Goal: Task Accomplishment & Management: Manage account settings

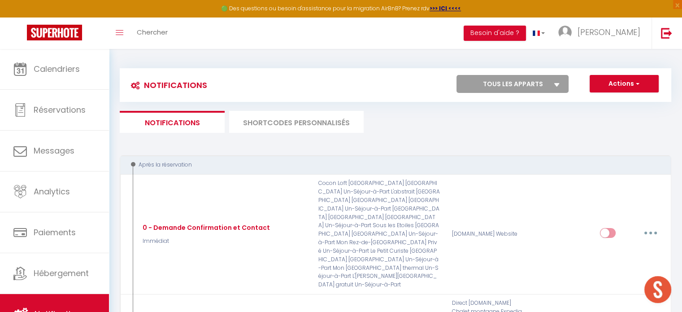
click at [514, 80] on select "Tous les apparts Mini Mosaïque Un Séjour à Part Lorrain bis Un Séjour à Part Le…" at bounding box center [513, 84] width 112 height 18
select select "78424"
click at [457, 75] on select "Tous les apparts Mini Mosaïque Un Séjour à Part Lorrain bis Un Séjour à Part Le…" at bounding box center [513, 84] width 112 height 18
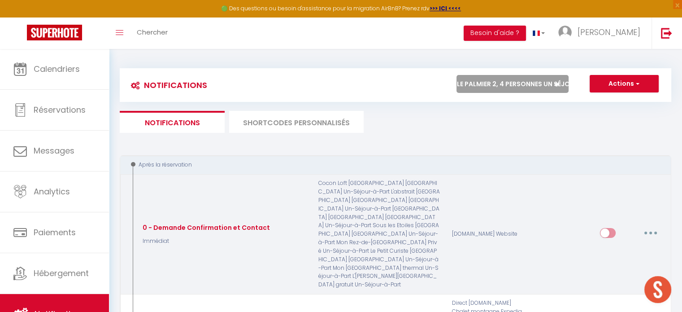
checkbox input "true"
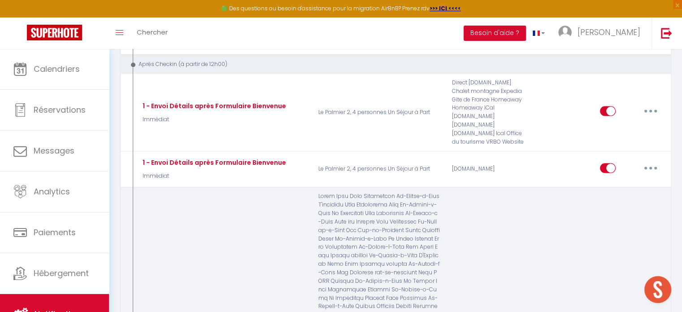
scroll to position [1480, 0]
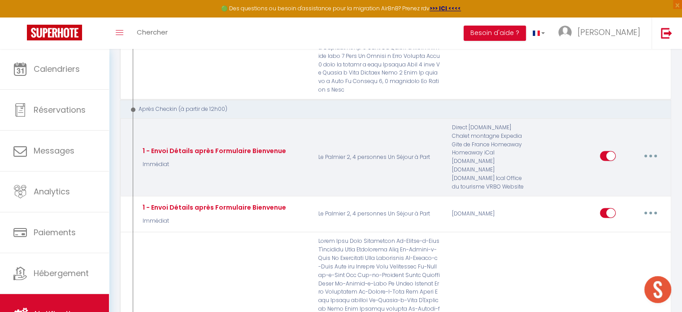
click at [649, 154] on icon "button" at bounding box center [650, 155] width 3 height 3
click at [628, 169] on link "Editer" at bounding box center [627, 176] width 66 height 15
type input "1 - Envoi Détails après Formulaire Bienvenue"
select select "3"
select select "Immédiat"
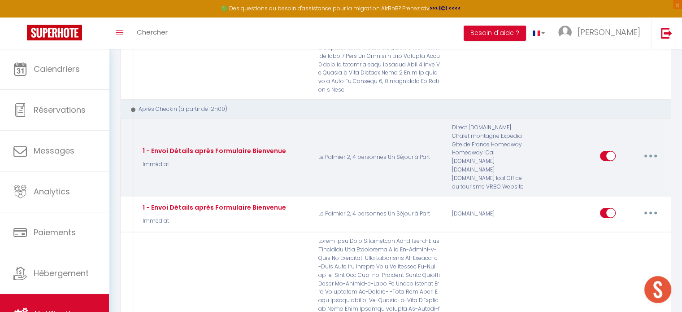
select select "if_deposit_is_paid"
checkbox input "true"
checkbox input "false"
radio input "true"
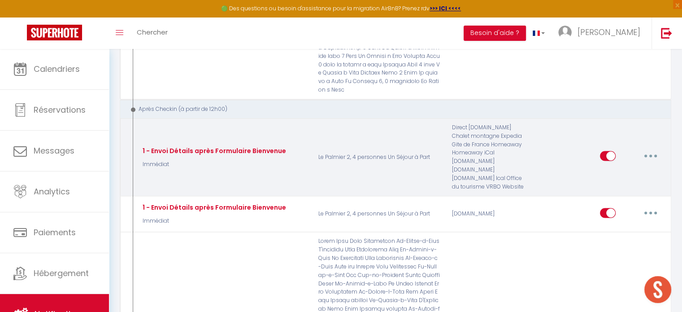
type input "Confirmation de votre réservation - [BOOKING:ID] - [GUEST:FIRST_NAME] [GUEST:LA…"
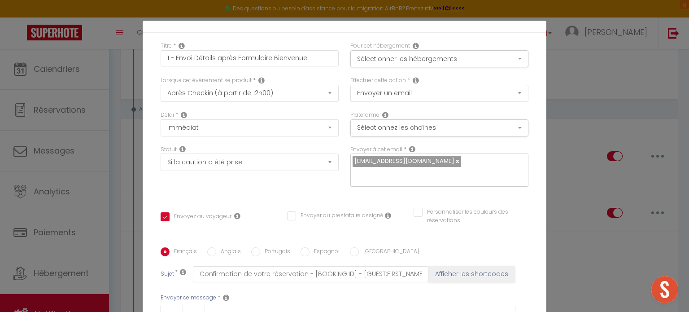
scroll to position [0, 0]
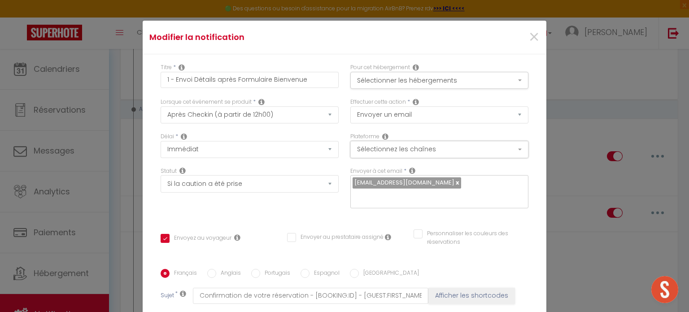
click at [442, 147] on button "Sélectionnez les chaînes" at bounding box center [439, 149] width 178 height 17
click at [440, 74] on button "Sélectionner les hébergements" at bounding box center [439, 80] width 178 height 17
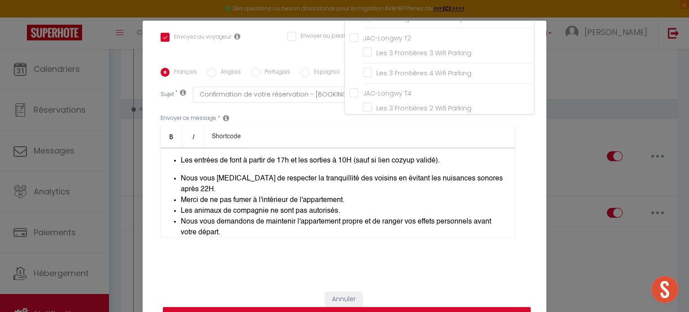
scroll to position [41, 0]
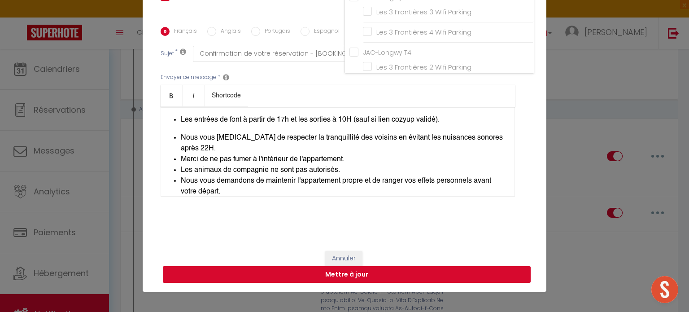
click at [360, 281] on button "Mettre à jour" at bounding box center [347, 274] width 368 height 17
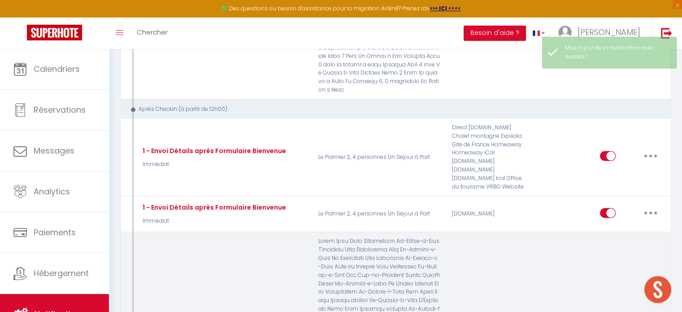
scroll to position [0, 0]
select select
checkbox input "false"
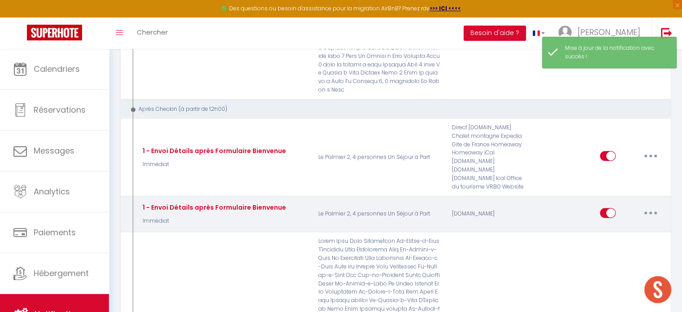
click at [653, 205] on button "button" at bounding box center [650, 212] width 25 height 14
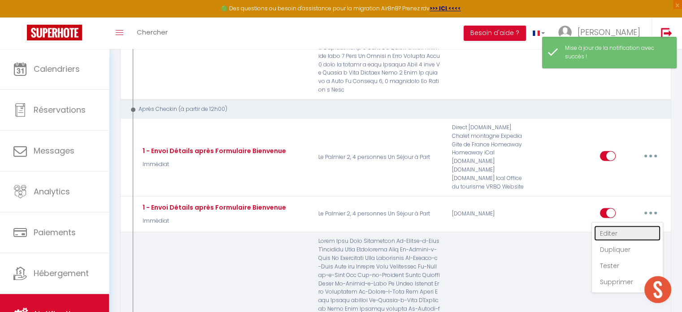
click at [628, 225] on link "Editer" at bounding box center [627, 232] width 66 height 15
type input "1 - Envoi Détails après Formulaire Bienvenue"
select select "3"
select select "Immédiat"
select select "if_booking_is_paid"
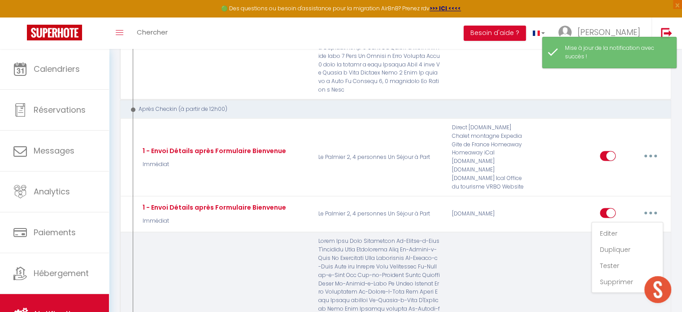
checkbox input "true"
checkbox input "false"
radio input "true"
type input "votre arrivée"
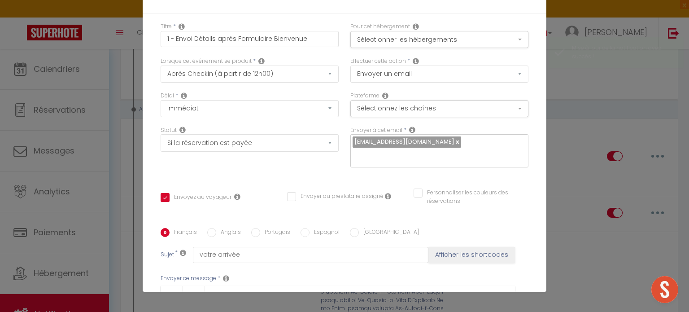
scroll to position [45, 0]
click at [662, 93] on div "Modifier la notification × Titre * 1 - Envoi Détails après Formulaire Bienvenue…" at bounding box center [344, 156] width 689 height 312
drag, startPoint x: 344, startPoint y: 265, endPoint x: 572, endPoint y: 202, distance: 236.2
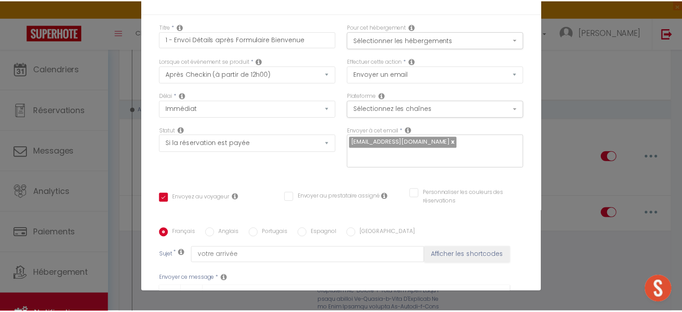
scroll to position [1480, 0]
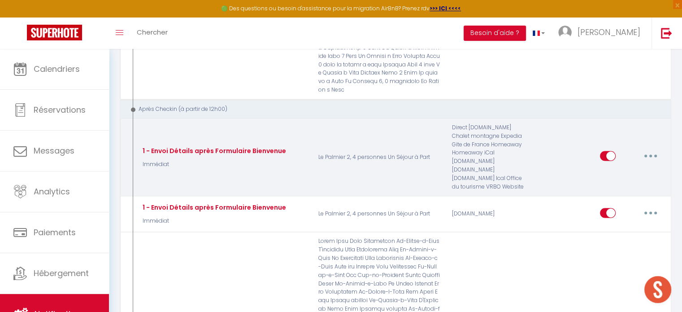
click at [649, 154] on icon "button" at bounding box center [650, 155] width 3 height 3
click at [604, 169] on link "Editer" at bounding box center [627, 176] width 66 height 15
select select "if_deposit_is_paid"
checkbox input "true"
checkbox input "false"
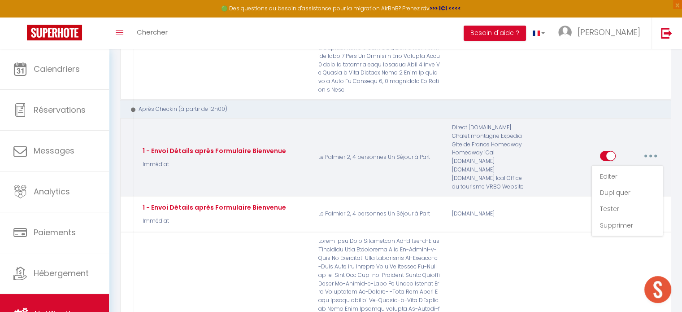
checkbox input "false"
type input "Confirmation de votre réservation - [BOOKING:ID] - [GUEST:FIRST_NAME] [GUEST:LA…"
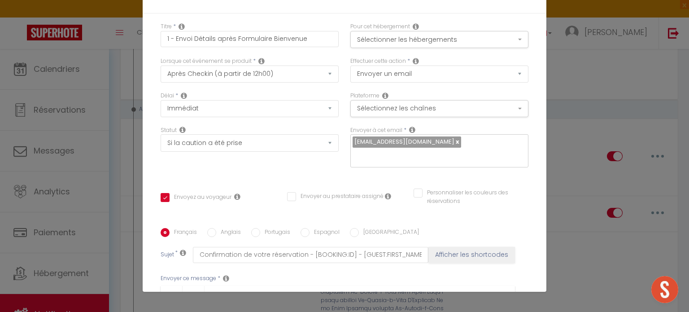
scroll to position [648, 0]
drag, startPoint x: 163, startPoint y: 137, endPoint x: 312, endPoint y: 158, distance: 150.9
copy div "Loremipsu dolo sitam consect adip-elit seddoeiusm ! Temp incidi utlab et dolo m…"
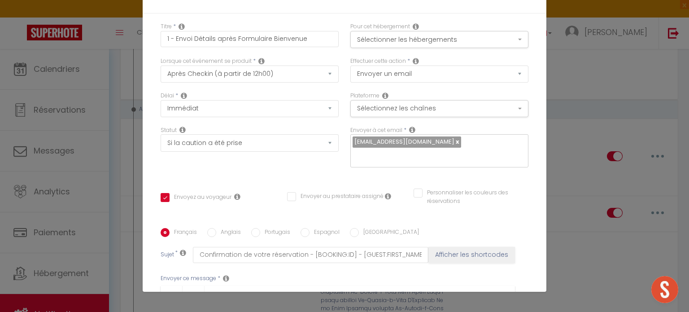
select select "1"
select select
checkbox input "false"
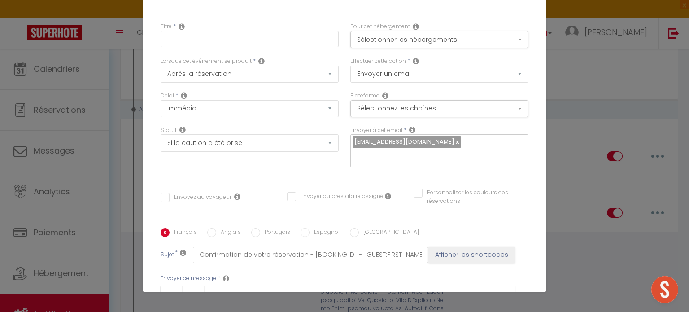
checkbox input "false"
radio input "false"
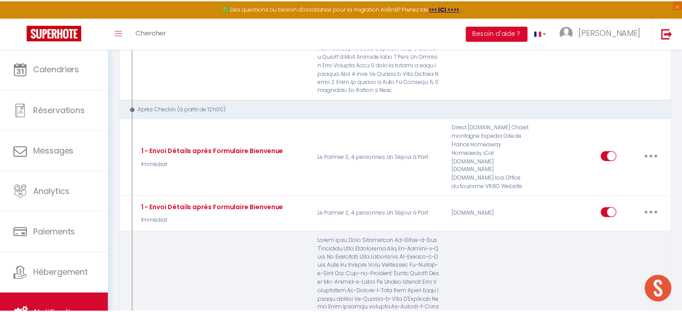
scroll to position [0, 0]
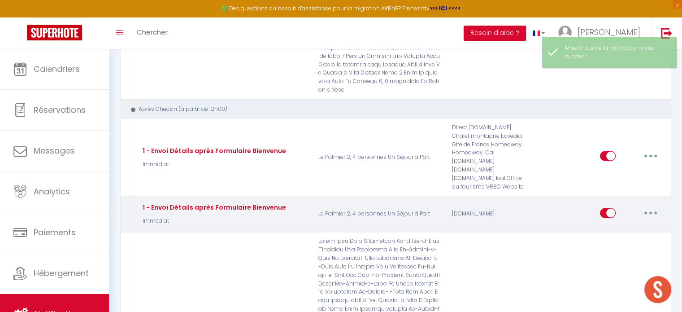
select select
checkbox input "false"
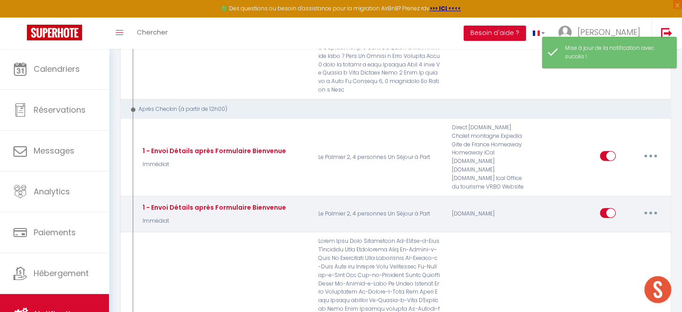
click at [655, 205] on button "button" at bounding box center [650, 212] width 25 height 14
click at [614, 225] on link "Editer" at bounding box center [627, 232] width 66 height 15
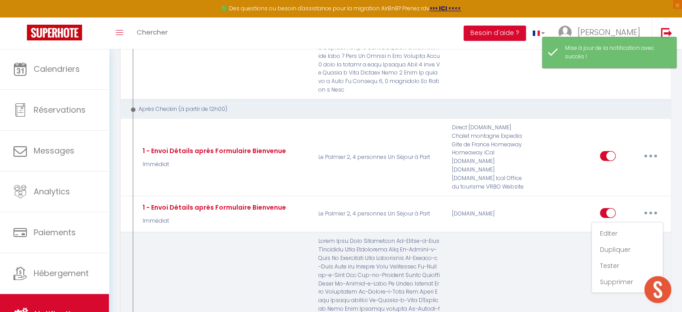
type input "1 - Envoi Détails après Formulaire Bienvenue"
select select "3"
select select "Immédiat"
select select "if_booking_is_paid"
checkbox input "true"
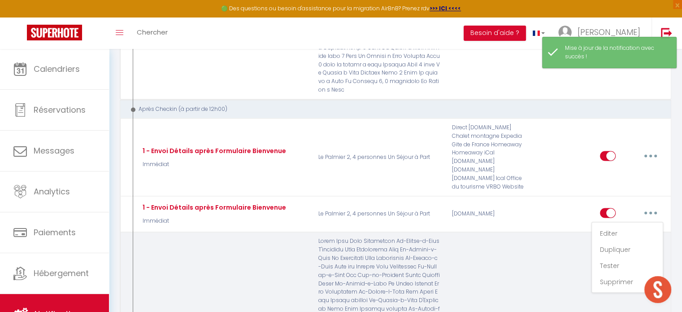
checkbox input "false"
radio input "true"
type input "votre arrivée"
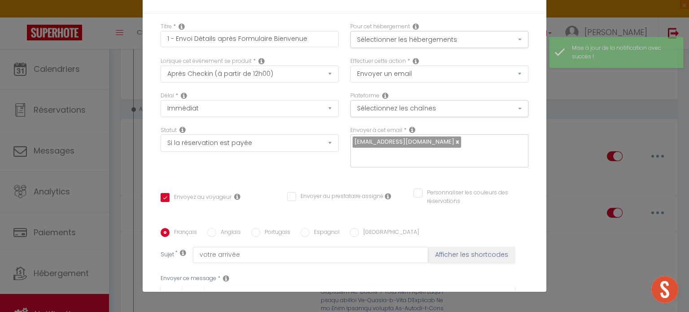
drag, startPoint x: 301, startPoint y: 196, endPoint x: 147, endPoint y: 126, distance: 169.4
click at [126, 118] on div "Modifier la notification × Titre * 1 - Envoi Détails après Formulaire Bienvenue…" at bounding box center [344, 156] width 689 height 312
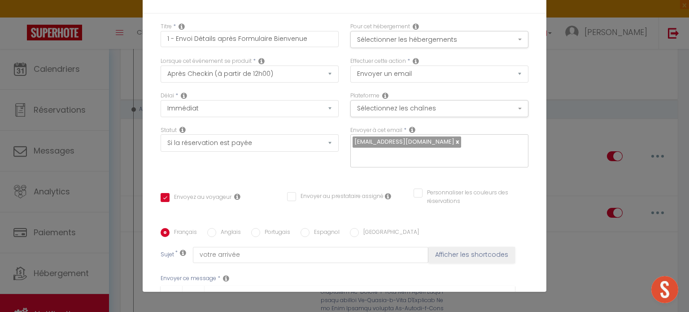
scroll to position [680, 0]
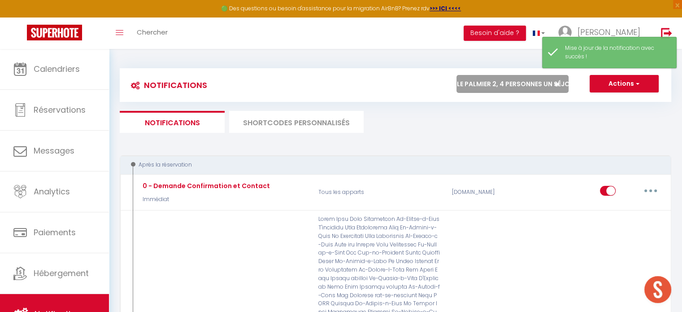
click at [544, 81] on select "Tous les apparts Mini Mosaïque Un Séjour à Part Lorrain bis Un Séjour à Part Le…" at bounding box center [513, 84] width 112 height 18
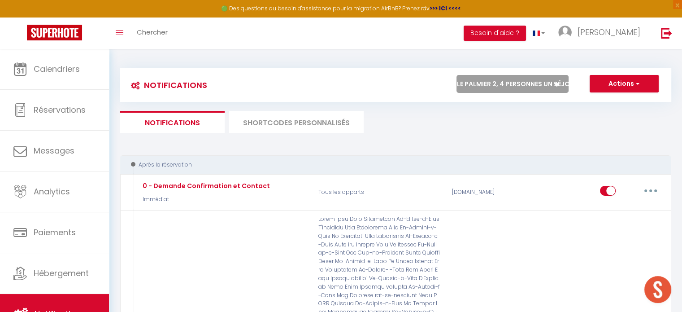
select select "10331"
click at [457, 75] on select "Tous les apparts Mini Mosaïque Un Séjour à Part Lorrain bis Un Séjour à Part Le…" at bounding box center [513, 84] width 112 height 18
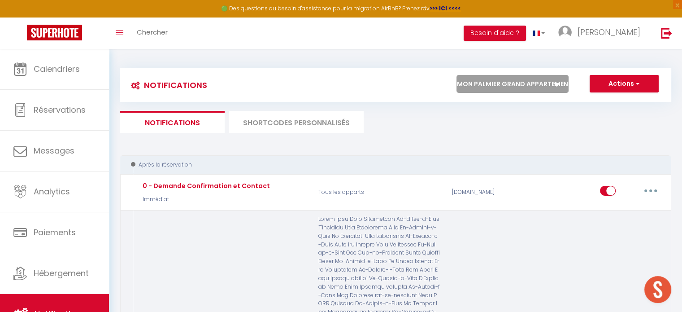
checkbox input "false"
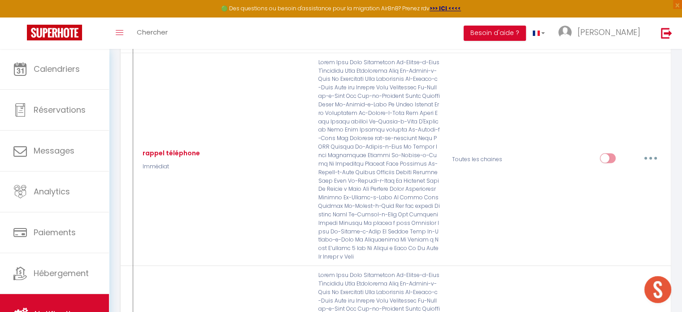
scroll to position [5292, 0]
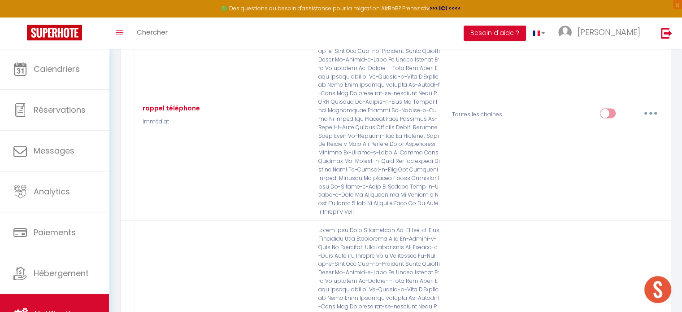
type input "1 - Envoi Détails après Formulaire Bienvenue"
select select "3"
select select "Immédiat"
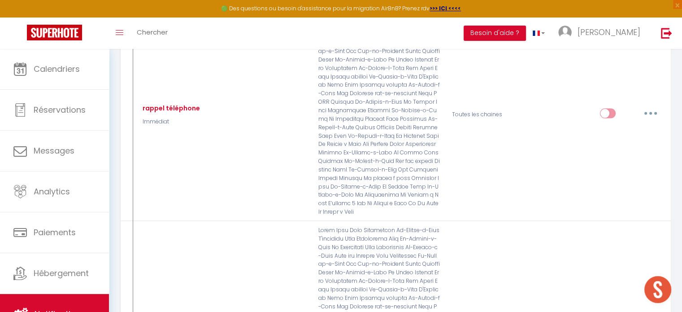
select select "if_deposit_is_paid"
checkbox input "true"
checkbox input "false"
radio input "true"
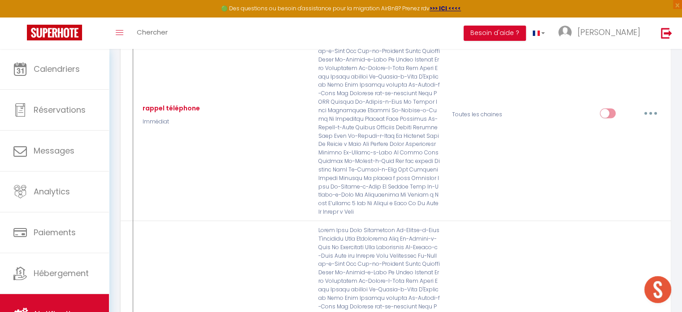
type input "Confirmation de votre réservation - [BOOKING:ID] - [GUEST:FIRST_NAME] [GUEST:LA…"
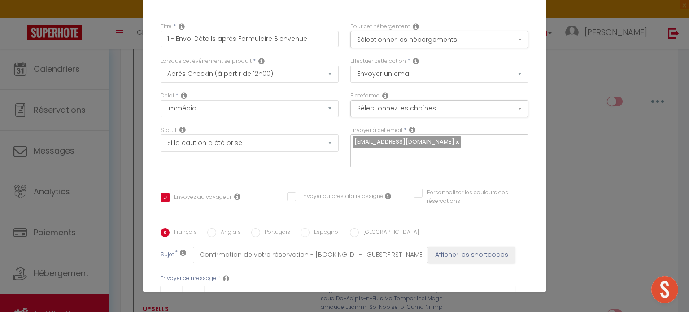
scroll to position [97, 0]
drag, startPoint x: 377, startPoint y: 152, endPoint x: 387, endPoint y: 154, distance: 10.9
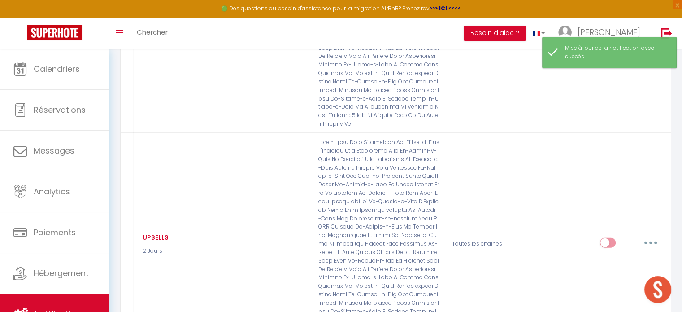
scroll to position [5382, 0]
type input "1 - Envoi Détails après Formulaire Bienvenue"
select select "3"
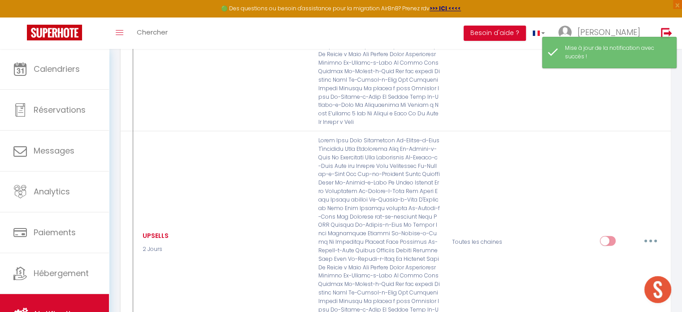
select select "Immédiat"
select select "if_booking_is_paid"
checkbox input "true"
checkbox input "false"
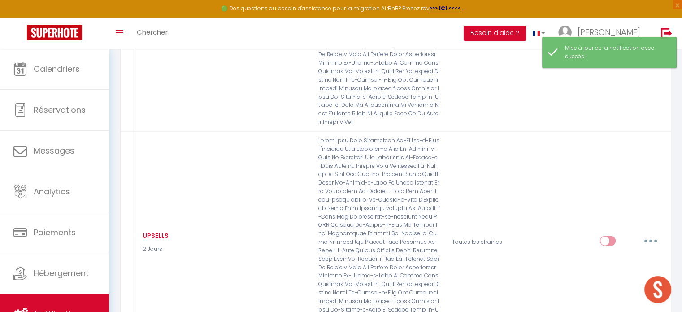
radio input "true"
type input "votre arrivée"
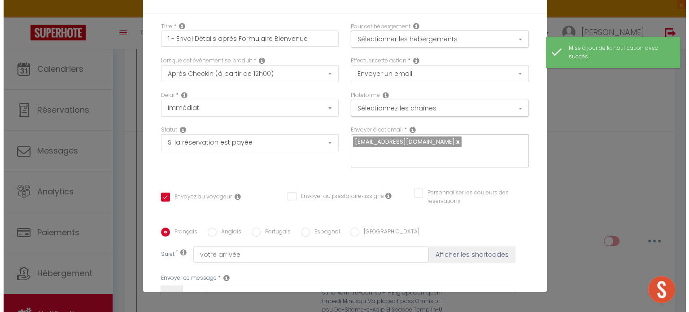
scroll to position [5331, 0]
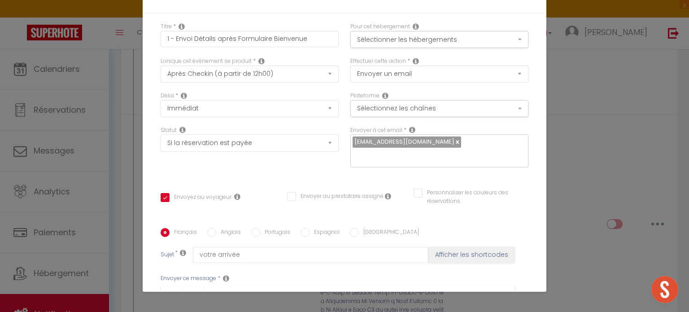
drag, startPoint x: 377, startPoint y: 131, endPoint x: 387, endPoint y: 131, distance: 10.3
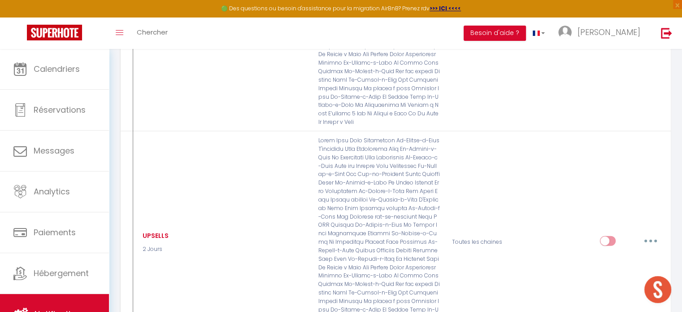
scroll to position [0, 0]
